Goal: Communication & Community: Answer question/provide support

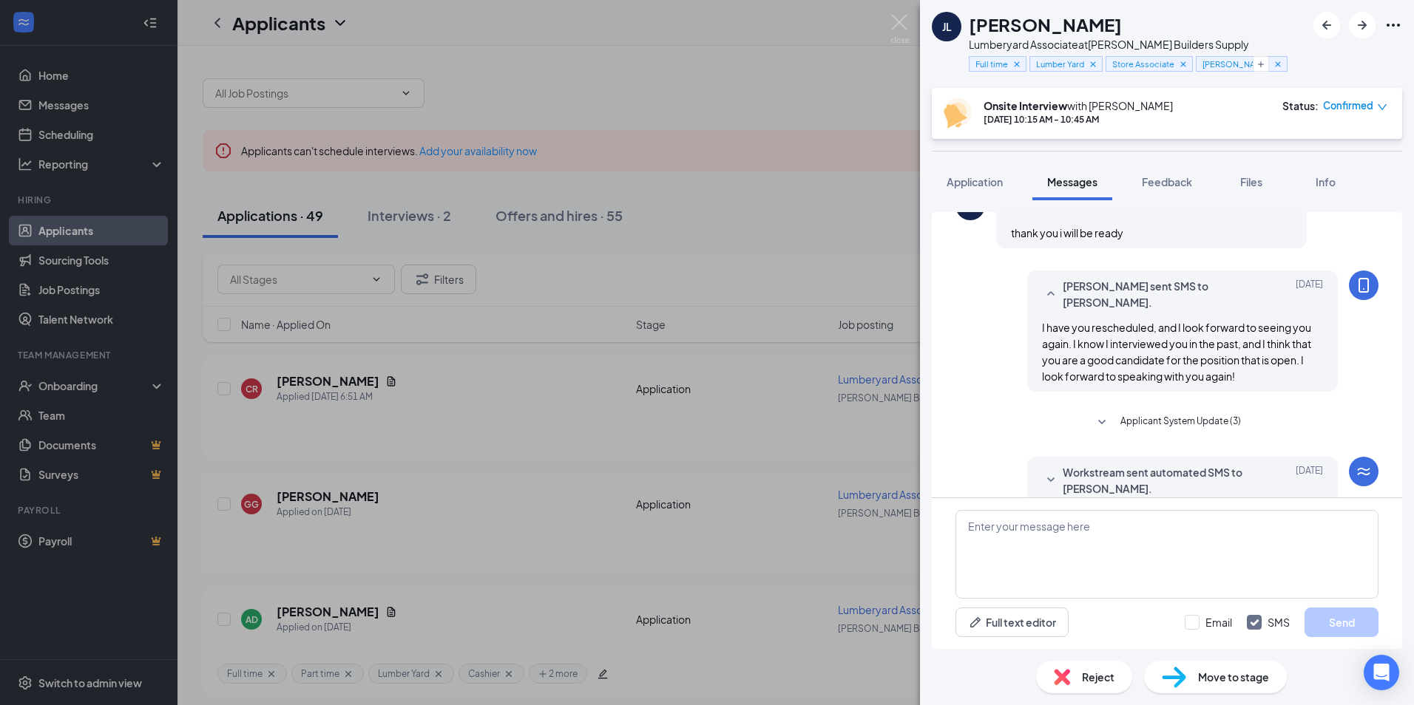
scroll to position [386, 0]
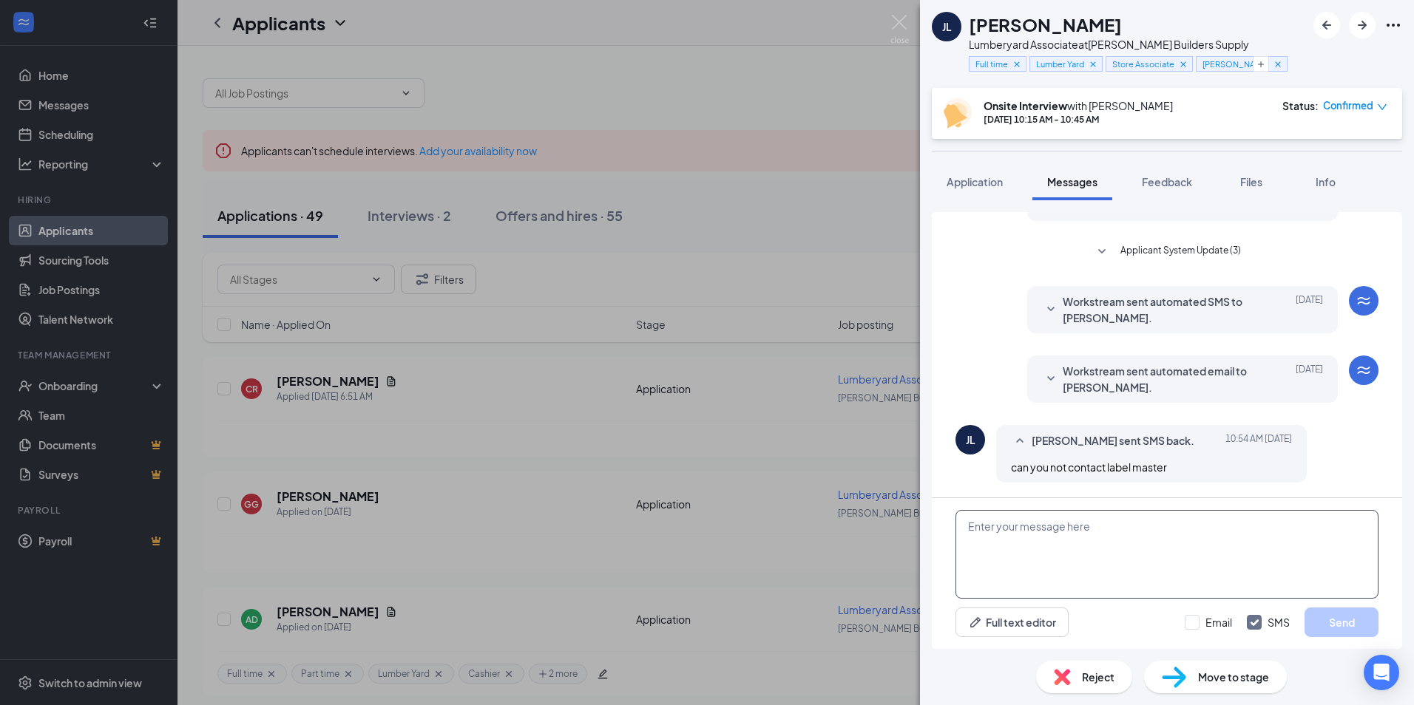
click at [983, 535] on textarea at bounding box center [1166, 554] width 423 height 89
type textarea "w"
click at [966, 530] on textarea "we will not be contacting Label Masters." at bounding box center [1166, 554] width 423 height 89
type textarea "No need to worry, we will not be contacting Label Masters."
click at [1193, 623] on input "Email" at bounding box center [1208, 622] width 47 height 15
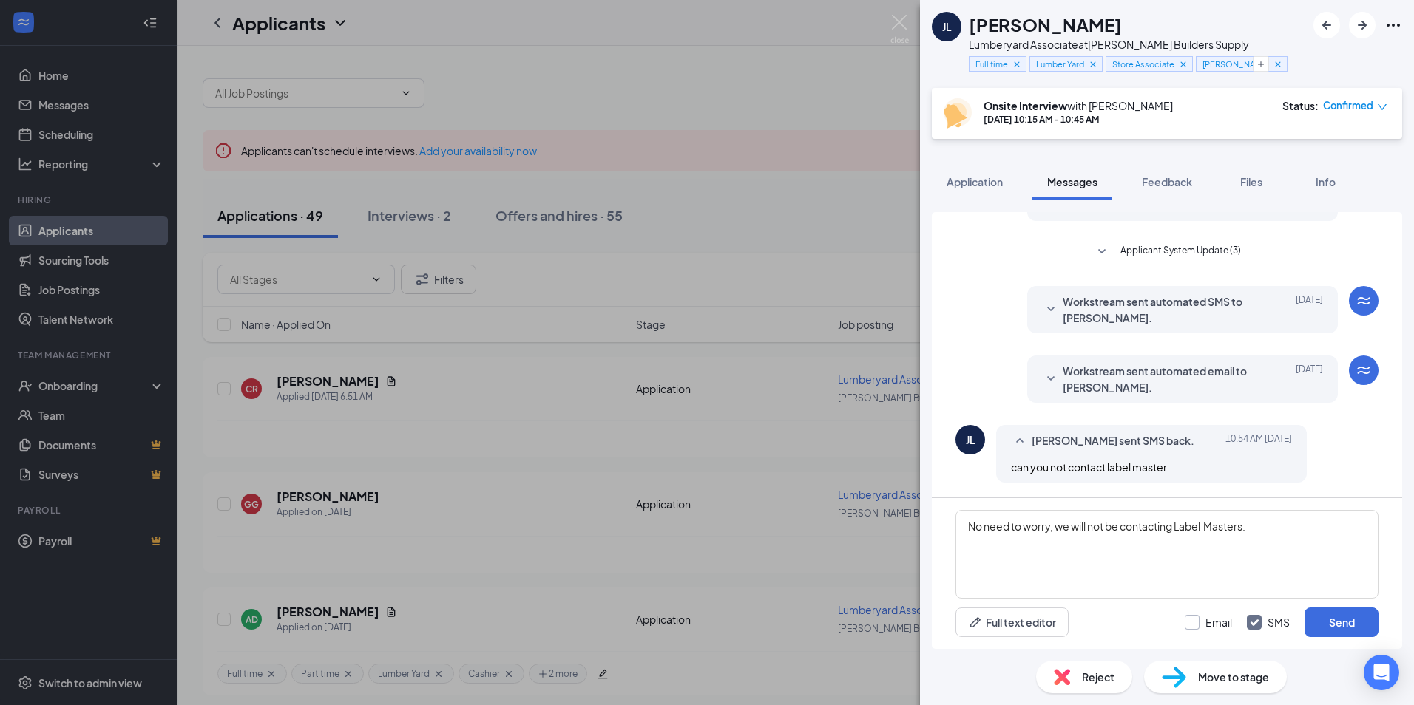
checkbox input "true"
click at [1333, 616] on button "Send" at bounding box center [1341, 623] width 74 height 30
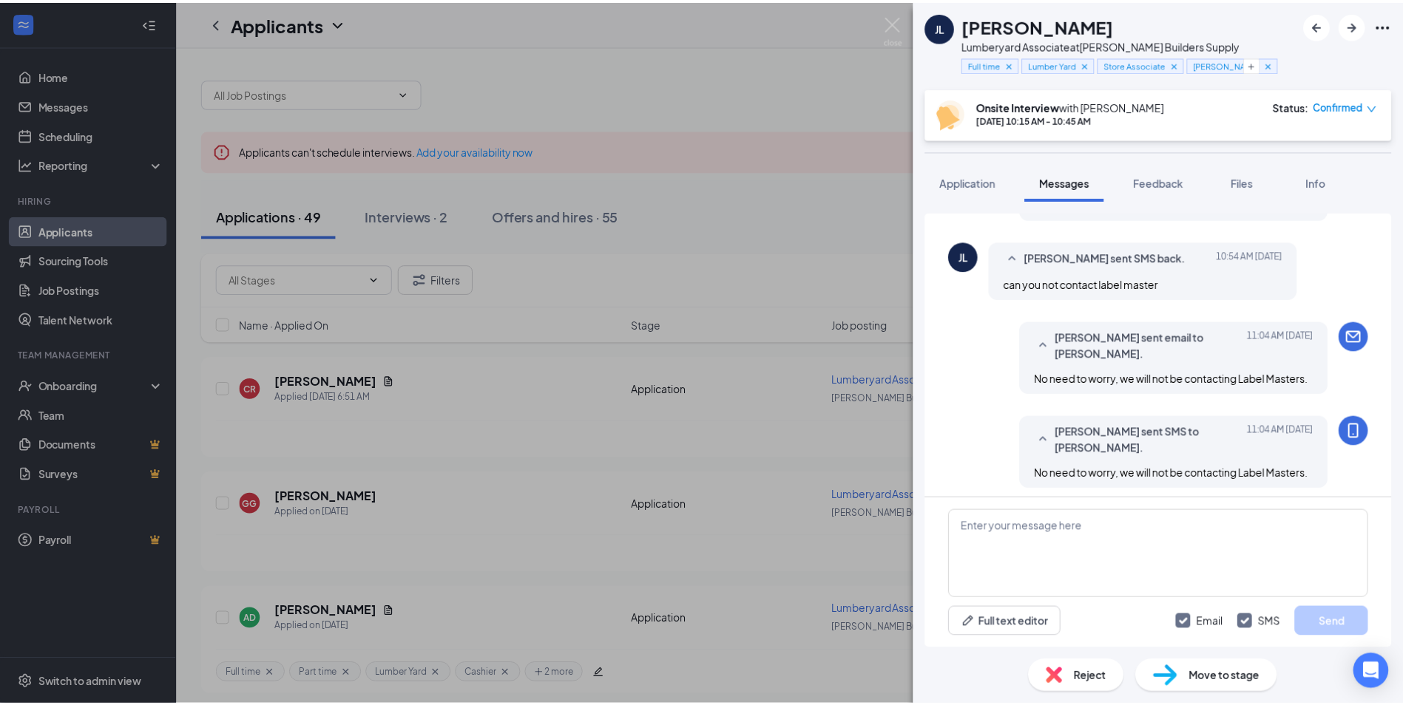
scroll to position [575, 0]
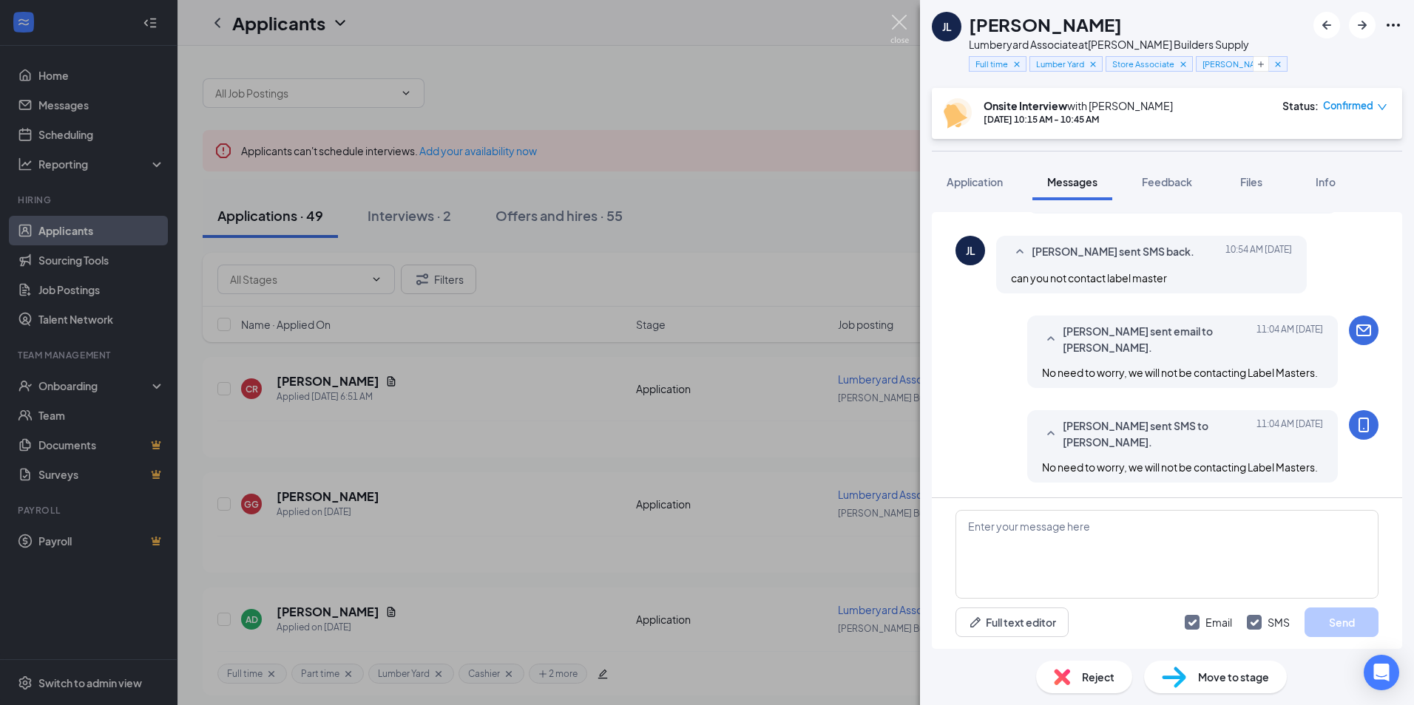
click at [899, 23] on img at bounding box center [899, 29] width 18 height 29
